Goal: Navigation & Orientation: Understand site structure

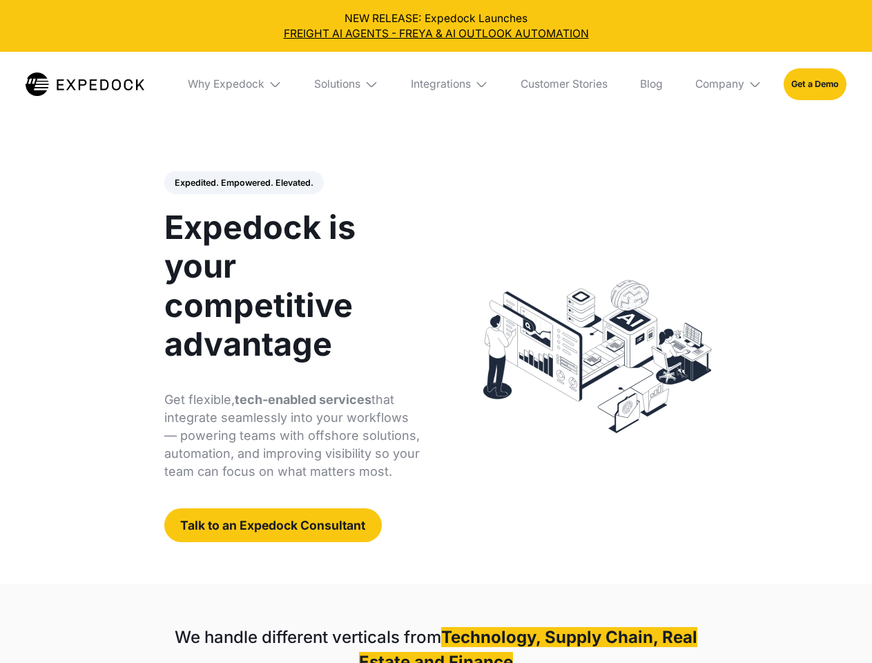
select select
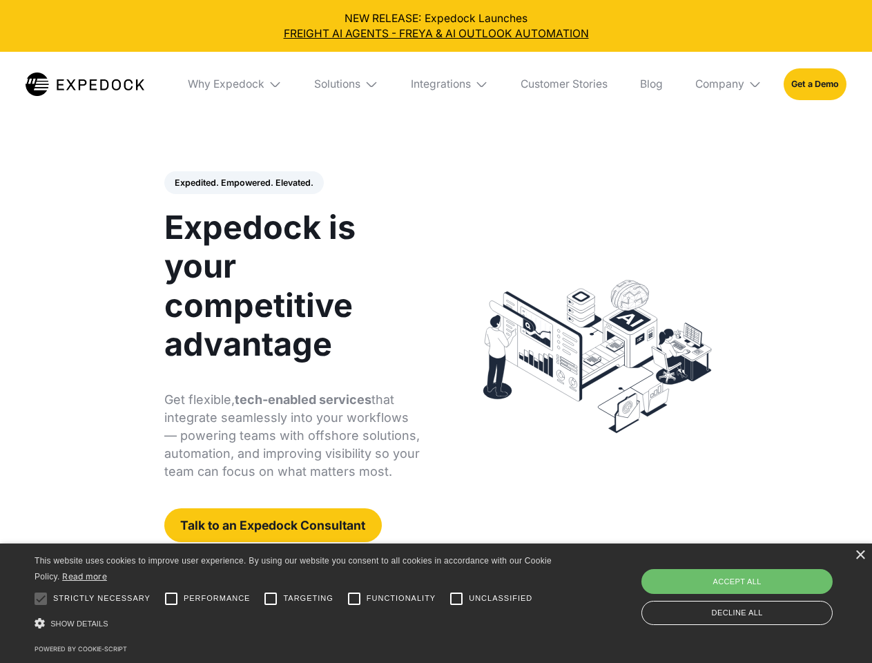
click at [436, 84] on div "Integrations" at bounding box center [441, 84] width 60 height 14
click at [235, 84] on div "Why Expedock" at bounding box center [214, 84] width 77 height 14
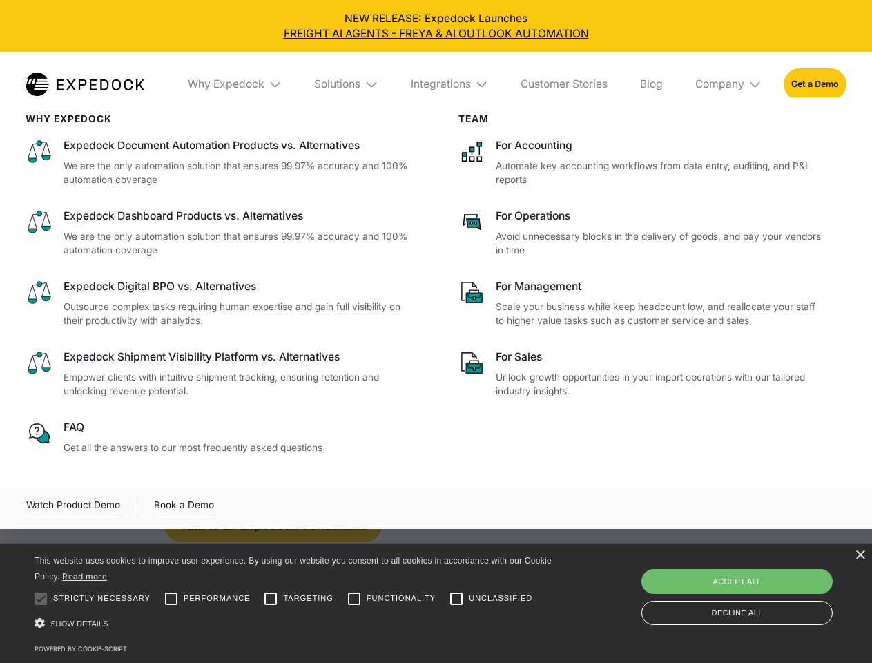
click at [347, 84] on div "Solutions" at bounding box center [337, 84] width 46 height 14
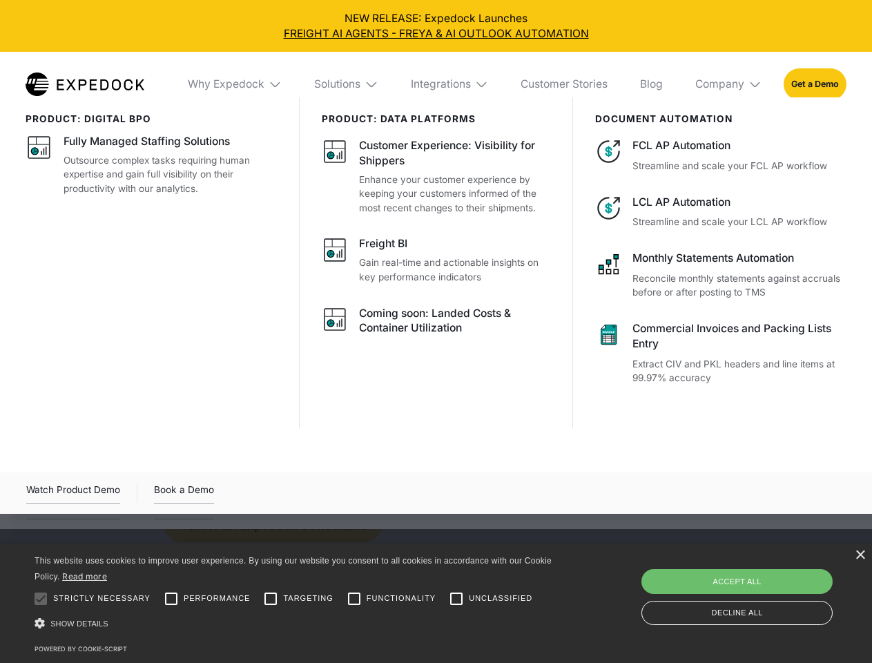
click at [450, 84] on div "Integrations" at bounding box center [441, 84] width 60 height 14
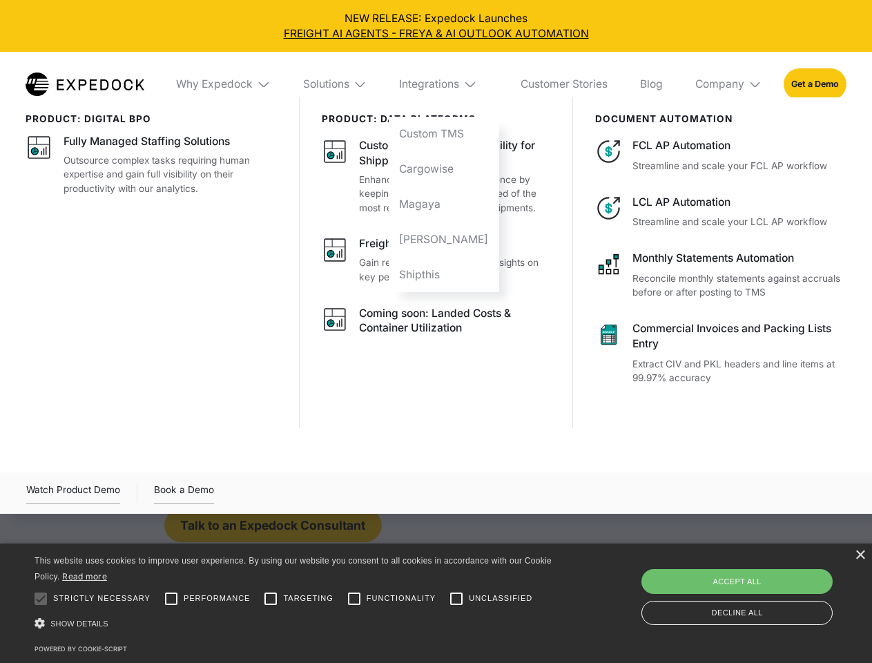
click at [729, 84] on div "Company" at bounding box center [719, 84] width 49 height 14
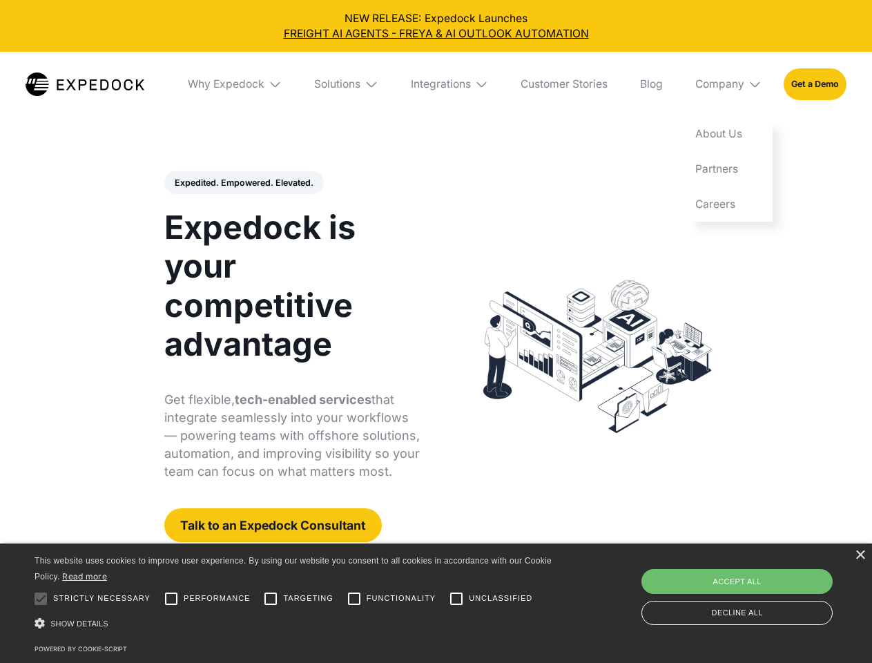
click at [243, 183] on div "Expedited. Empowered. Elevated. Automate Freight Document Extraction at 99.97% …" at bounding box center [292, 356] width 256 height 371
click at [41, 599] on div at bounding box center [41, 599] width 28 height 28
click at [171, 599] on input "Performance" at bounding box center [171, 599] width 28 height 28
checkbox input "true"
click at [271, 599] on input "Targeting" at bounding box center [271, 599] width 28 height 28
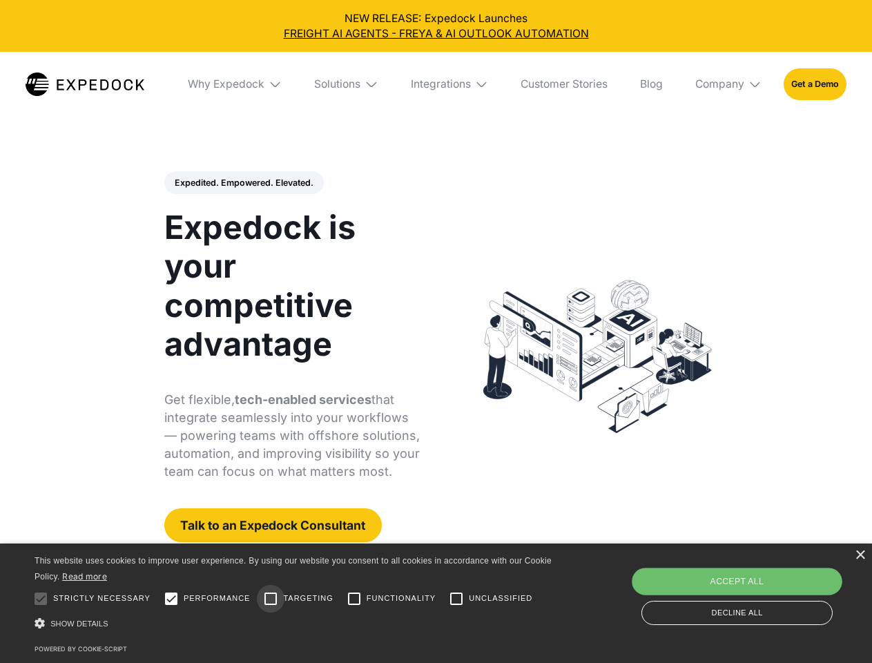
checkbox input "true"
click at [354, 599] on input "Functionality" at bounding box center [354, 599] width 28 height 28
checkbox input "true"
